Goal: Task Accomplishment & Management: Manage account settings

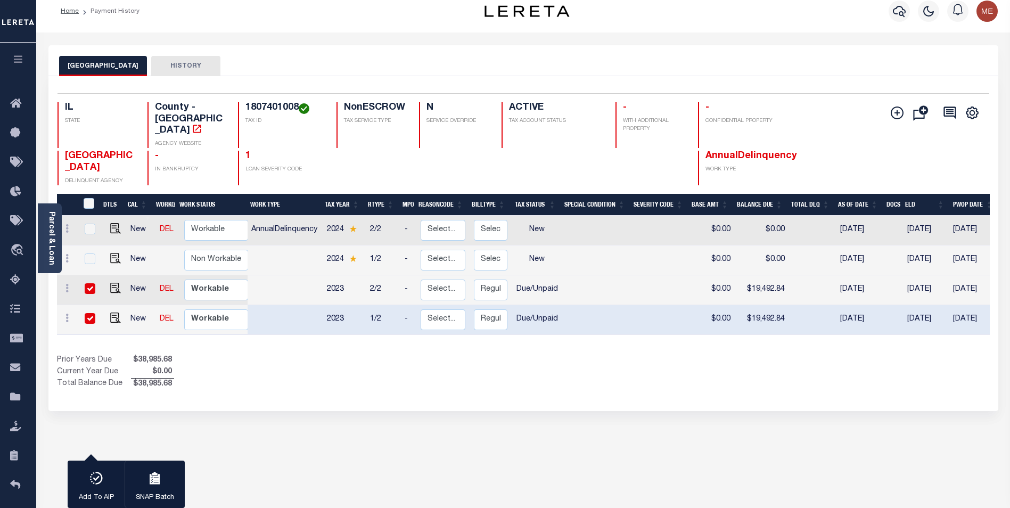
scroll to position [10, 0]
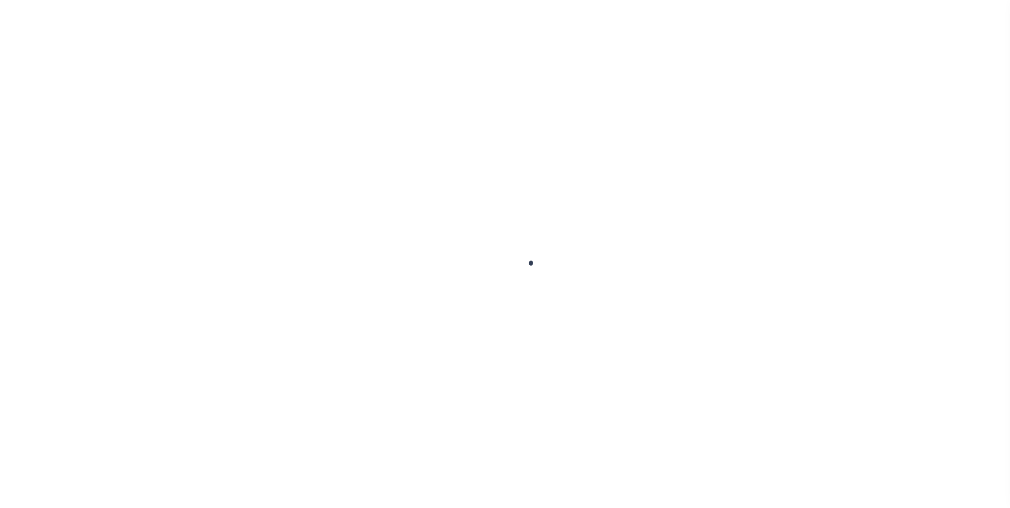
scroll to position [10, 0]
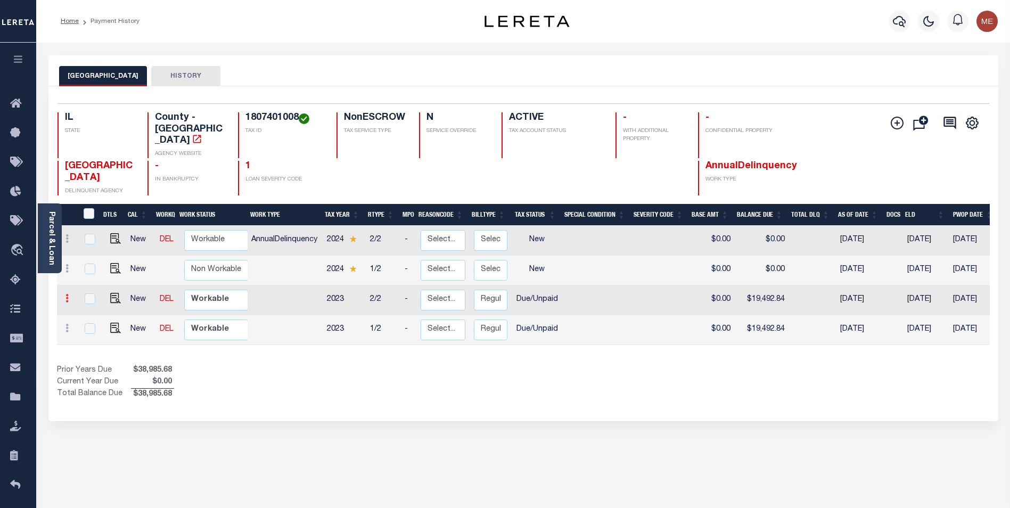
click at [62, 296] on link at bounding box center [67, 300] width 12 height 9
click at [95, 272] on img at bounding box center [92, 277] width 11 height 11
select select "DUE"
type input "$0.00"
type input "$19,492.84"
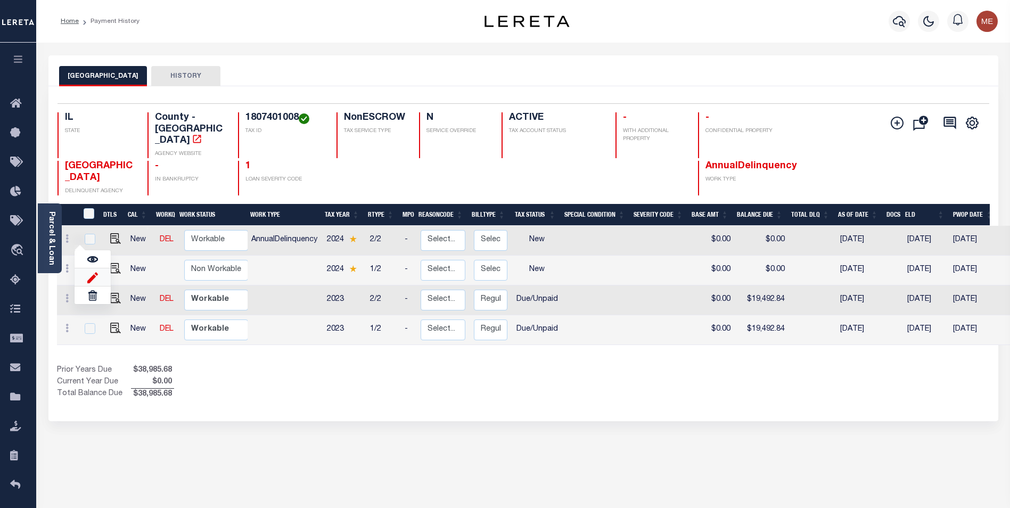
type input "[DATE]"
type input "$0.00"
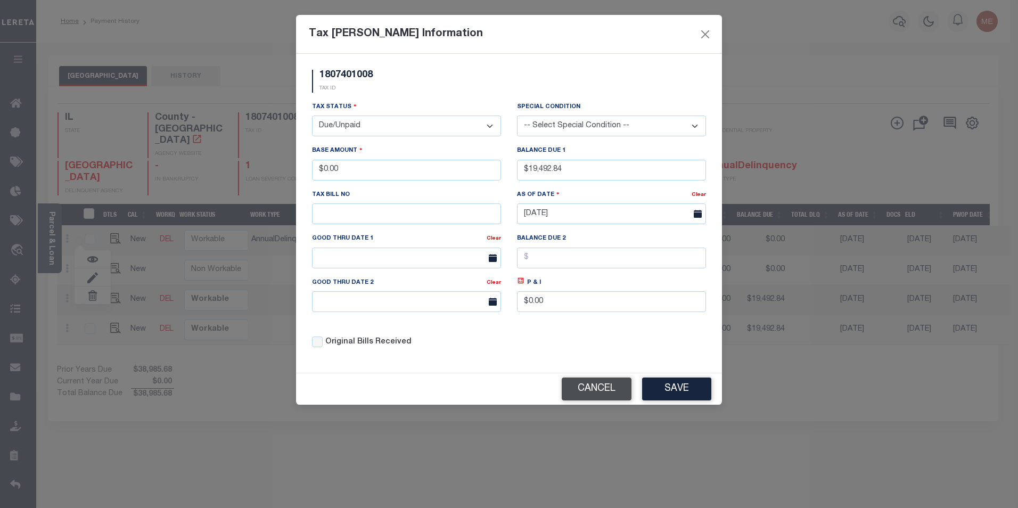
click at [591, 396] on button "Cancel" at bounding box center [597, 389] width 70 height 23
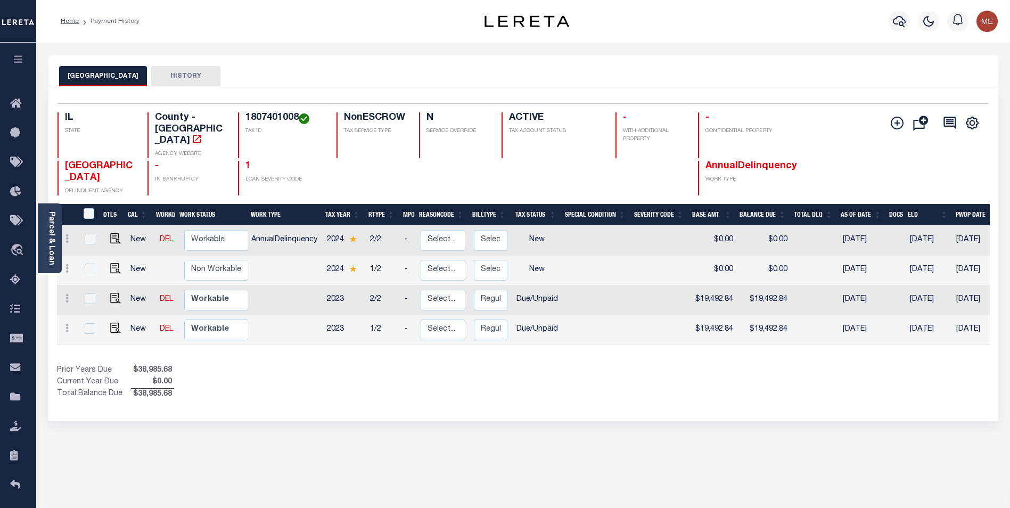
click at [257, 116] on h4 "1807401008" at bounding box center [285, 118] width 78 height 12
